Goal: Task Accomplishment & Management: Manage account settings

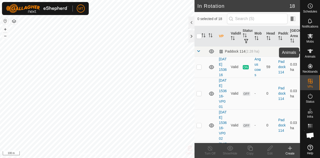
click at [308, 50] on icon at bounding box center [311, 51] width 6 height 4
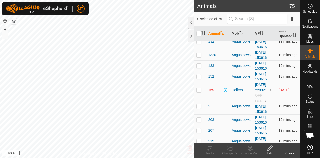
scroll to position [118, 0]
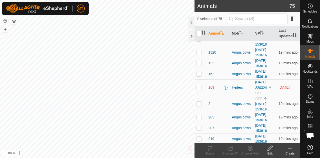
click at [236, 90] on div "Heifers" at bounding box center [242, 87] width 20 height 5
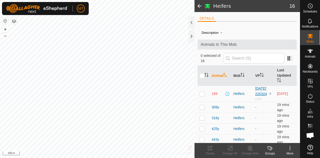
click at [264, 92] on link "[DATE] 220324" at bounding box center [262, 91] width 12 height 10
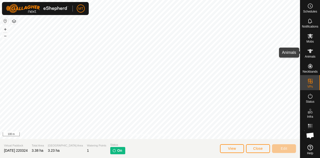
click at [311, 52] on icon at bounding box center [311, 51] width 6 height 6
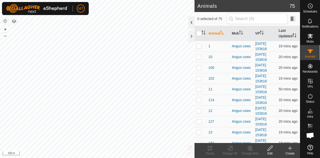
click at [190, 23] on div at bounding box center [192, 23] width 6 height 12
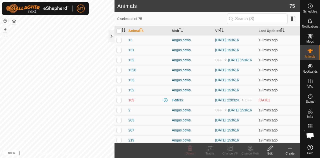
scroll to position [82, 0]
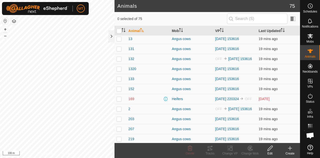
click at [119, 100] on p-checkbox at bounding box center [119, 99] width 5 height 4
checkbox input "true"
click at [270, 149] on icon at bounding box center [270, 148] width 5 height 5
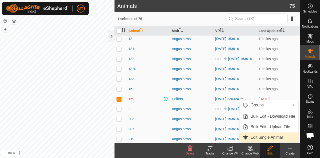
click at [262, 136] on link "Edit Single Animal" at bounding box center [269, 137] width 59 height 10
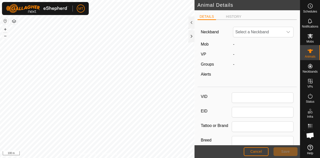
type input "169"
type input "Green"
type input "0"
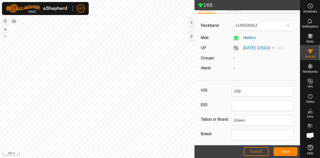
scroll to position [8, 0]
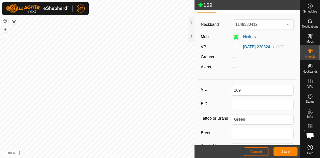
click at [258, 151] on span "Cancel" at bounding box center [257, 151] width 12 height 4
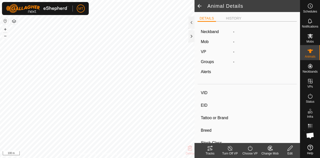
type input "169"
type input "-"
type input "Green"
type input "-"
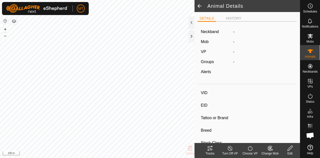
type input "0 kg"
type input "-"
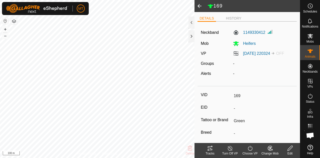
click at [291, 148] on icon at bounding box center [290, 148] width 6 height 6
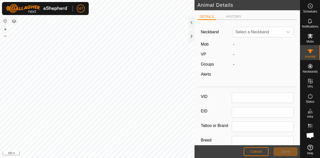
type input "169"
type input "Green"
type input "0"
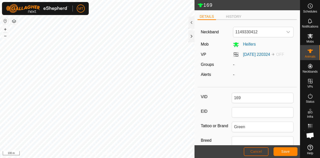
click at [256, 151] on span "Cancel" at bounding box center [257, 151] width 12 height 4
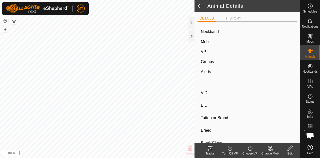
type input "169"
type input "-"
type input "Green"
type input "-"
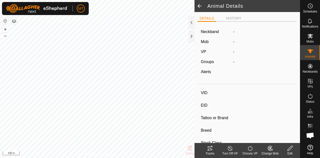
type input "0 kg"
type input "-"
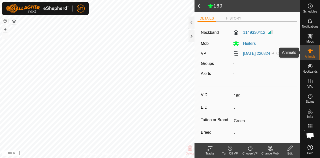
click at [311, 50] on icon at bounding box center [311, 51] width 6 height 4
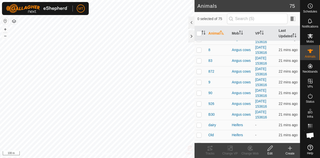
scroll to position [731, 0]
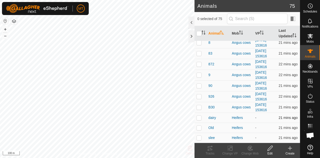
click at [200, 117] on p-checkbox at bounding box center [199, 118] width 5 height 4
checkbox input "true"
click at [270, 149] on icon at bounding box center [270, 148] width 5 height 5
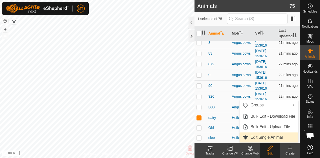
click at [263, 136] on link "Edit Single Animal" at bounding box center [269, 137] width 59 height 10
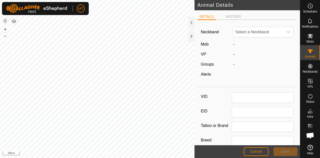
type input "dairy"
type input "0"
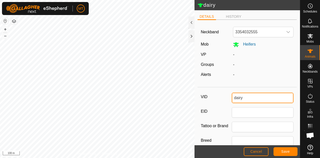
drag, startPoint x: 246, startPoint y: 98, endPoint x: 230, endPoint y: 97, distance: 15.5
click at [230, 97] on div "VID dairy" at bounding box center [247, 98] width 93 height 11
type input "169a"
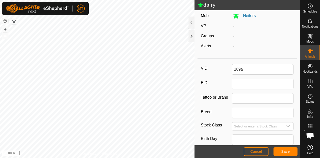
scroll to position [30, 0]
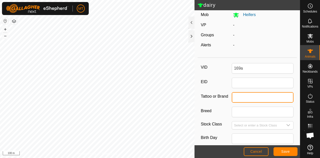
click at [241, 97] on input "Tattoo or Brand" at bounding box center [263, 97] width 62 height 11
type input "Green"
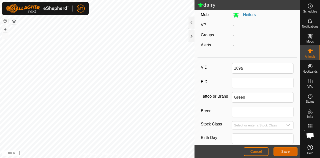
click at [288, 151] on span "Save" at bounding box center [286, 151] width 9 height 4
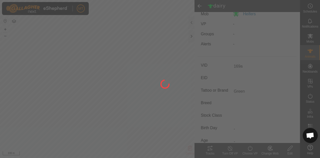
scroll to position [27, 0]
type input "dairy"
type input "-"
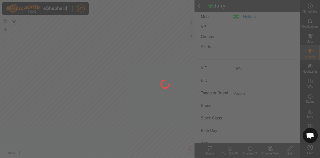
type input "0 kg"
type input "-"
type input "169a"
type input "Green"
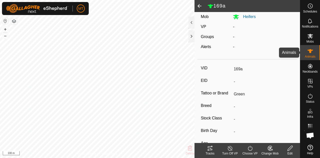
click at [311, 51] on icon at bounding box center [311, 51] width 6 height 4
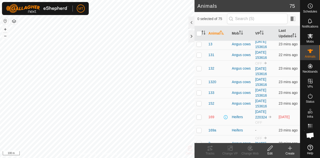
scroll to position [112, 0]
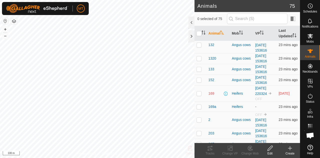
click at [200, 95] on p-checkbox at bounding box center [199, 93] width 5 height 4
checkbox input "true"
click at [272, 148] on icon at bounding box center [270, 148] width 5 height 5
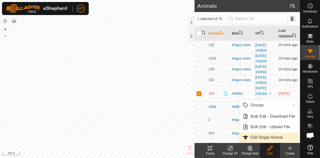
click at [262, 138] on link "Edit Single Animal" at bounding box center [269, 137] width 59 height 10
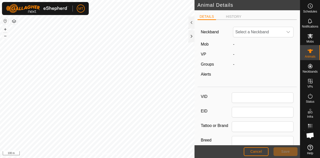
type input "169"
type input "Green"
type input "0"
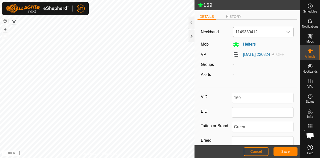
click at [287, 30] on icon "dropdown trigger" at bounding box center [289, 32] width 4 height 4
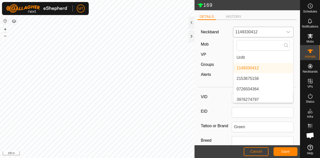
click at [287, 30] on icon "dropdown trigger" at bounding box center [289, 32] width 4 height 4
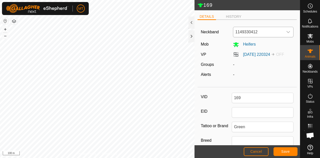
click at [287, 30] on icon "dropdown trigger" at bounding box center [289, 32] width 4 height 4
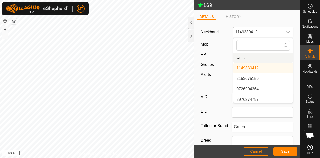
click at [250, 59] on li "Unfit" at bounding box center [264, 58] width 60 height 10
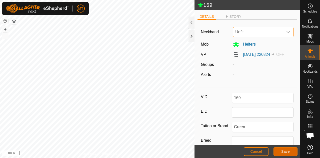
click at [287, 151] on span "Save" at bounding box center [286, 151] width 9 height 4
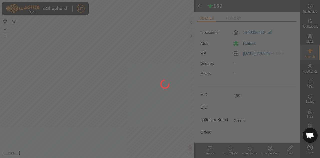
type input "-"
type input "0 kg"
type input "-"
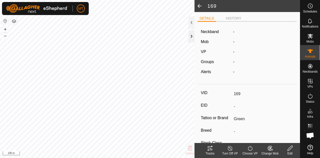
click at [191, 35] on div at bounding box center [192, 36] width 6 height 12
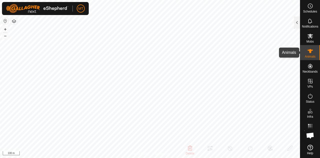
click at [310, 51] on icon at bounding box center [311, 51] width 6 height 4
click at [297, 21] on div at bounding box center [297, 23] width 6 height 12
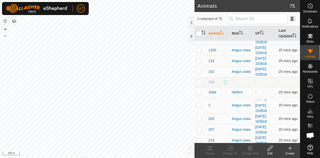
scroll to position [121, 0]
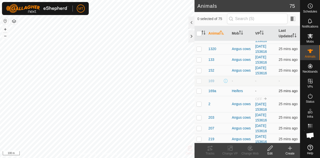
click at [199, 93] on p-checkbox at bounding box center [199, 91] width 5 height 4
checkbox input "true"
click at [270, 147] on icon at bounding box center [270, 148] width 5 height 5
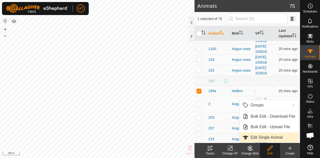
click at [263, 136] on link "Edit Single Animal" at bounding box center [269, 137] width 59 height 10
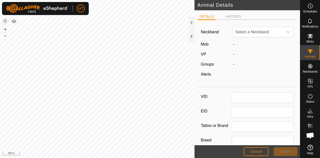
type input "169a"
type input "Green"
type input "0"
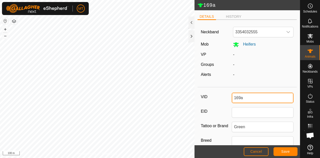
click at [245, 98] on input "169a" at bounding box center [263, 98] width 62 height 11
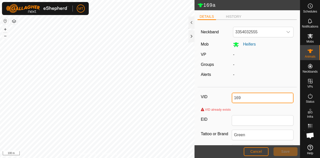
click at [246, 96] on input "169" at bounding box center [263, 98] width 62 height 11
type input "169a"
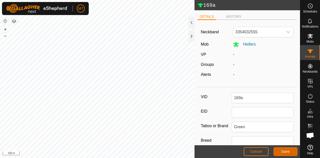
click at [288, 153] on span "Save" at bounding box center [286, 151] width 9 height 4
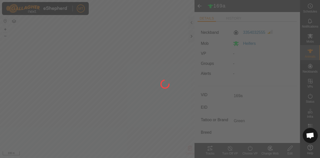
type input "-"
type input "0 kg"
type input "-"
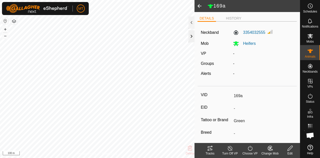
click at [192, 37] on div at bounding box center [192, 36] width 6 height 12
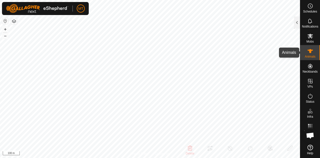
click at [309, 51] on icon at bounding box center [311, 51] width 6 height 4
click at [297, 20] on div at bounding box center [297, 23] width 6 height 12
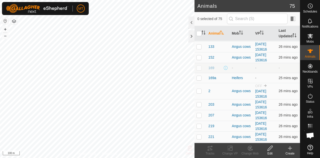
scroll to position [138, 0]
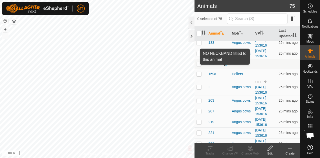
click at [225, 66] on span at bounding box center [226, 64] width 4 height 4
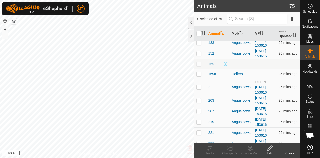
click at [225, 66] on span at bounding box center [226, 64] width 4 height 4
click at [271, 146] on icon at bounding box center [270, 148] width 6 height 6
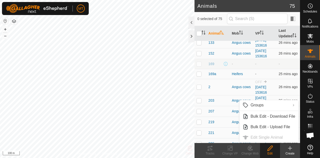
click at [261, 136] on ul "Groups Clear Groups Manage Groups Bulk Edit - Download File Bulk Edit - Upload …" at bounding box center [269, 121] width 59 height 42
click at [211, 66] on span "169" at bounding box center [212, 63] width 6 height 5
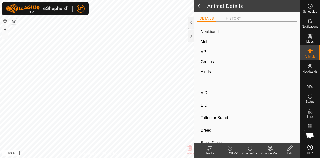
type input "169"
type input "-"
type input "Green"
type input "-"
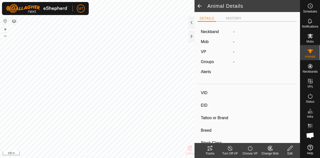
type input "0 kg"
type input "-"
click at [290, 148] on icon at bounding box center [290, 148] width 6 height 6
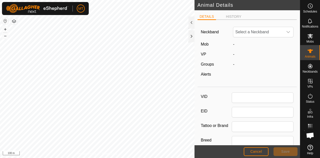
type input "169"
type input "Green"
type input "0"
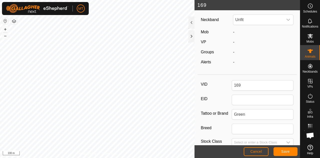
scroll to position [12, 0]
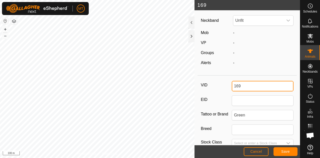
click at [245, 86] on input "169" at bounding box center [263, 86] width 62 height 11
type input "1"
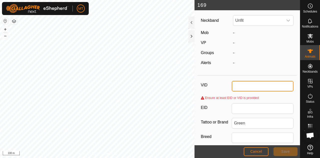
click at [247, 86] on input "VID" at bounding box center [263, 86] width 62 height 11
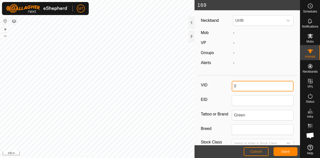
type input "0"
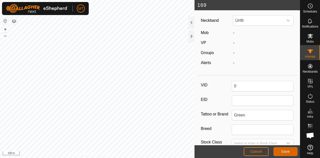
click at [288, 151] on span "Save" at bounding box center [286, 151] width 9 height 4
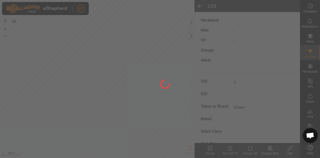
type input "-"
type input "0 kg"
type input "-"
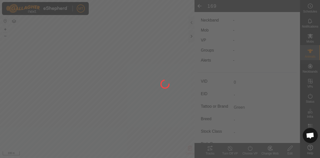
type input "169"
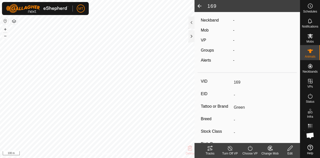
click at [246, 82] on input "169" at bounding box center [263, 82] width 62 height 9
click at [291, 148] on icon at bounding box center [290, 148] width 5 height 5
type input "0"
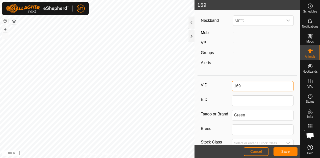
drag, startPoint x: 244, startPoint y: 85, endPoint x: 228, endPoint y: 84, distance: 16.1
click at [228, 84] on div "VID 169" at bounding box center [247, 86] width 93 height 11
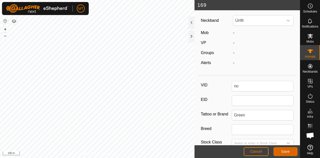
click at [287, 154] on button "Save" at bounding box center [286, 151] width 24 height 9
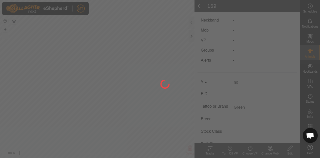
type input "169"
type input "-"
type input "0 kg"
type input "-"
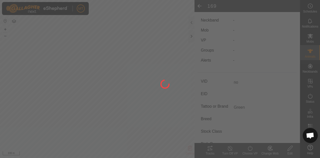
type input "-"
type input "no"
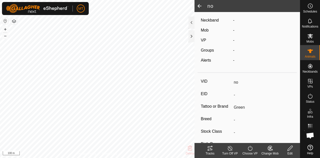
click at [291, 149] on icon at bounding box center [290, 148] width 5 height 5
type input "0"
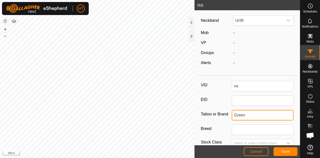
drag, startPoint x: 248, startPoint y: 113, endPoint x: 230, endPoint y: 115, distance: 18.8
click at [230, 115] on div "Tattoo or Brand Green" at bounding box center [247, 115] width 93 height 11
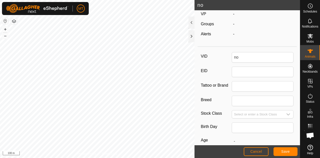
scroll to position [0, 0]
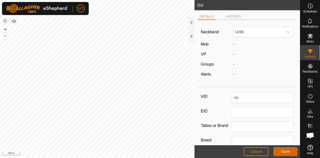
click at [288, 149] on button "Save" at bounding box center [286, 151] width 24 height 9
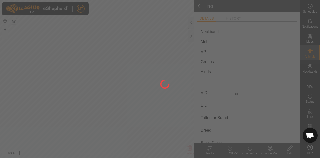
type input "169"
type input "-"
type input "Green"
type input "-"
type input "0 kg"
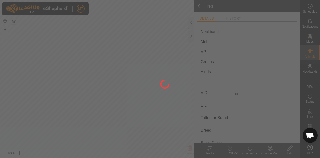
type input "-"
type input "no"
type input "-"
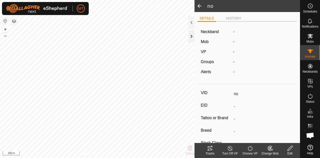
click at [191, 34] on div at bounding box center [192, 36] width 6 height 12
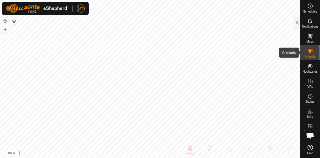
click at [312, 48] on icon at bounding box center [311, 51] width 6 height 6
click at [310, 52] on icon at bounding box center [311, 51] width 6 height 4
click at [297, 22] on div at bounding box center [297, 23] width 6 height 12
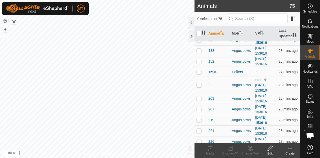
scroll to position [133, 0]
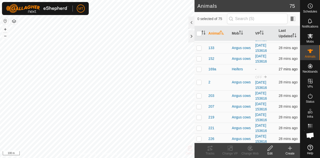
click at [200, 71] on p-checkbox at bounding box center [199, 69] width 5 height 4
checkbox input "true"
click at [269, 148] on icon at bounding box center [270, 148] width 6 height 6
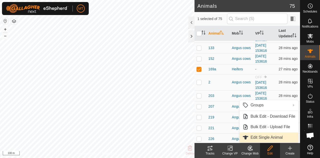
click at [266, 136] on link "Edit Single Animal" at bounding box center [269, 137] width 59 height 10
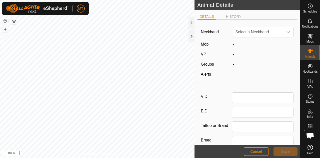
type input "169a"
type input "Green"
type input "0"
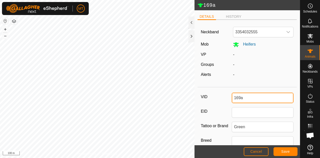
click at [246, 98] on input "169a" at bounding box center [263, 98] width 62 height 11
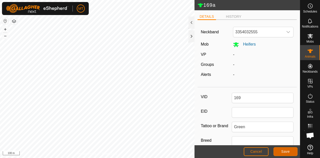
click at [286, 151] on span "Save" at bounding box center [286, 151] width 9 height 4
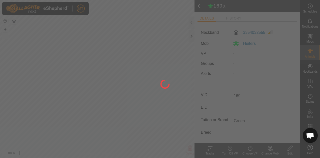
type input "169a"
type input "-"
type input "0 kg"
type input "-"
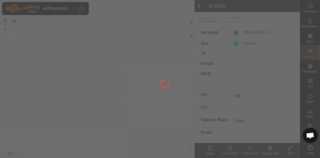
type input "-"
type input "169"
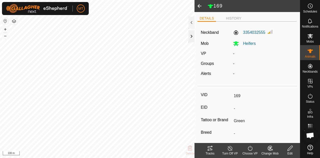
click at [192, 35] on div at bounding box center [192, 36] width 6 height 12
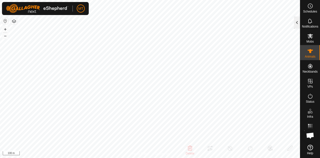
click at [297, 21] on div at bounding box center [297, 23] width 6 height 12
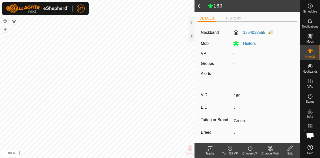
click at [201, 6] on span at bounding box center [200, 6] width 10 height 12
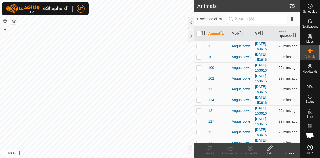
click at [200, 70] on p-checkbox at bounding box center [199, 68] width 5 height 4
checkbox input "true"
click at [271, 149] on icon at bounding box center [270, 148] width 6 height 6
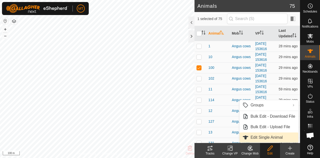
click at [269, 141] on link "Edit Single Animal" at bounding box center [269, 137] width 59 height 10
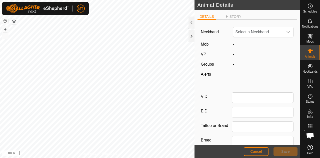
type input "100"
type input "Blue Slee"
type input "0"
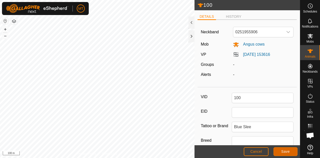
click at [285, 150] on span "Save" at bounding box center [286, 151] width 9 height 4
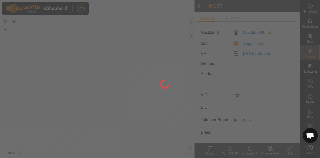
type input "-"
type input "0 kg"
type input "-"
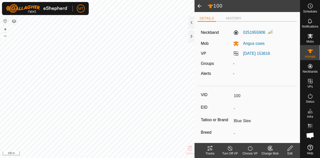
click at [199, 4] on span at bounding box center [200, 6] width 10 height 12
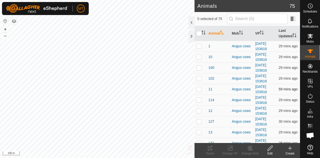
click at [200, 91] on p-checkbox at bounding box center [199, 89] width 5 height 4
checkbox input "true"
click at [237, 91] on div "Angus cows" at bounding box center [242, 89] width 20 height 5
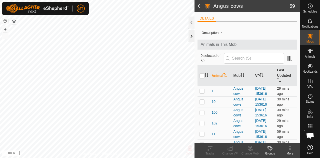
click at [192, 35] on div at bounding box center [192, 36] width 6 height 12
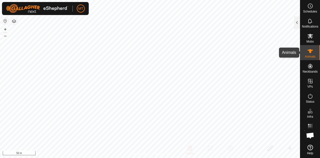
click at [311, 47] on es-animals-svg-icon at bounding box center [310, 51] width 9 height 8
click at [297, 21] on div at bounding box center [297, 23] width 6 height 12
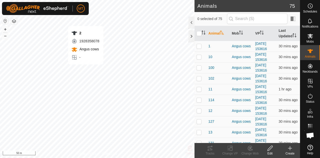
checkbox input "true"
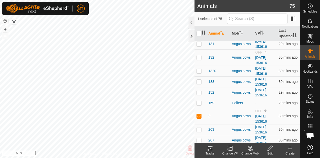
scroll to position [98, 0]
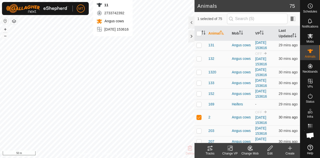
checkbox input "true"
checkbox input "false"
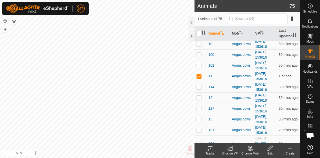
scroll to position [5, 0]
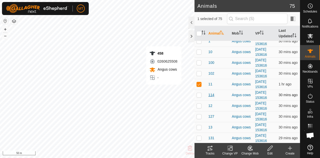
checkbox input "false"
checkbox input "true"
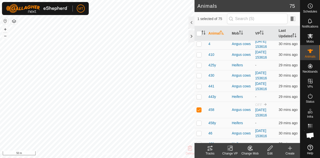
scroll to position [368, 0]
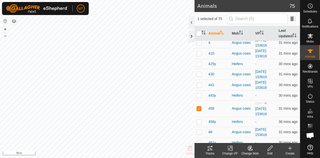
click at [191, 36] on div at bounding box center [192, 36] width 6 height 12
